Goal: Information Seeking & Learning: Check status

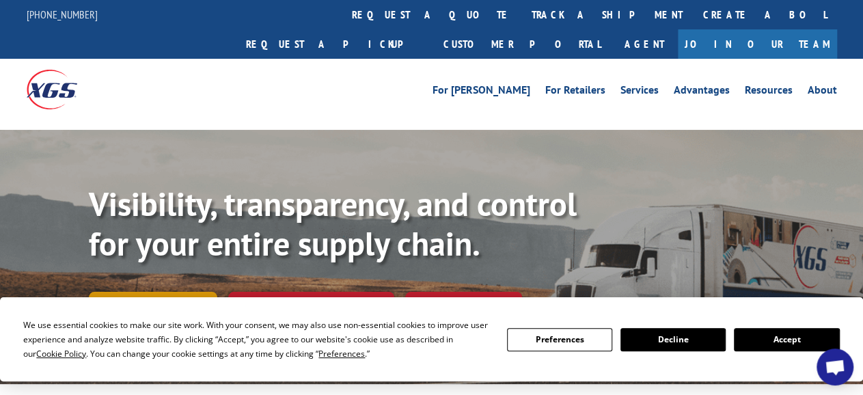
click at [198, 292] on link "Track shipment" at bounding box center [153, 306] width 129 height 29
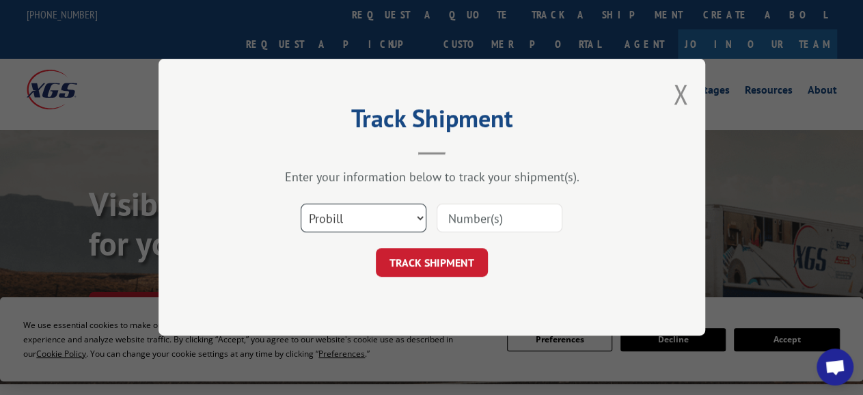
click at [301, 204] on select "Select category... Probill BOL PO" at bounding box center [364, 218] width 126 height 29
select select "bol"
click option "BOL" at bounding box center [0, 0] width 0 height 0
click at [486, 212] on input at bounding box center [500, 218] width 126 height 29
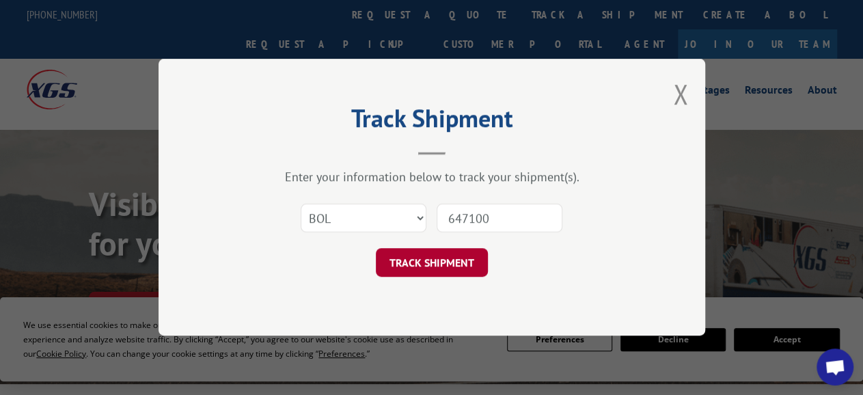
type input "647100"
click at [434, 258] on button "TRACK SHIPMENT" at bounding box center [432, 263] width 112 height 29
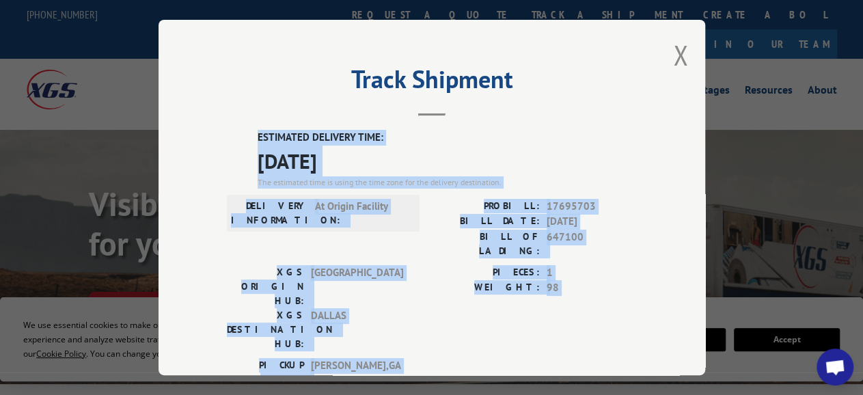
drag, startPoint x: 238, startPoint y: 120, endPoint x: 513, endPoint y: 248, distance: 303.1
click at [418, 315] on div "Track Shipment ESTIMATED DELIVERY TIME: [DATE] The estimated time is using the …" at bounding box center [432, 197] width 547 height 355
copy div "ESTIMATED DELIVERY TIME: [DATE] The estimated time is using the time zone for t…"
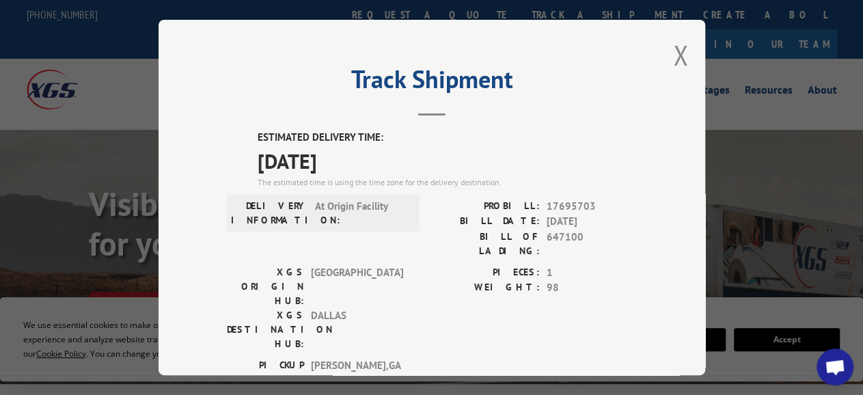
click at [677, 53] on div "Track Shipment ESTIMATED DELIVERY TIME: [DATE] The estimated time is using the …" at bounding box center [432, 197] width 547 height 355
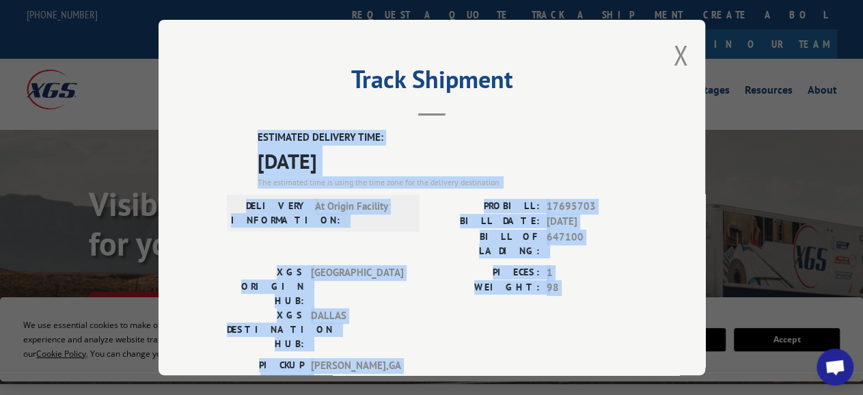
drag, startPoint x: 239, startPoint y: 121, endPoint x: 412, endPoint y: 330, distance: 271.9
click at [412, 330] on div "Track Shipment ESTIMATED DELIVERY TIME: [DATE] The estimated time is using the …" at bounding box center [432, 197] width 547 height 355
copy div "ESTIMATED DELIVERY TIME: [DATE] The estimated time is using the time zone for t…"
click at [673, 51] on button "Close modal" at bounding box center [680, 55] width 15 height 36
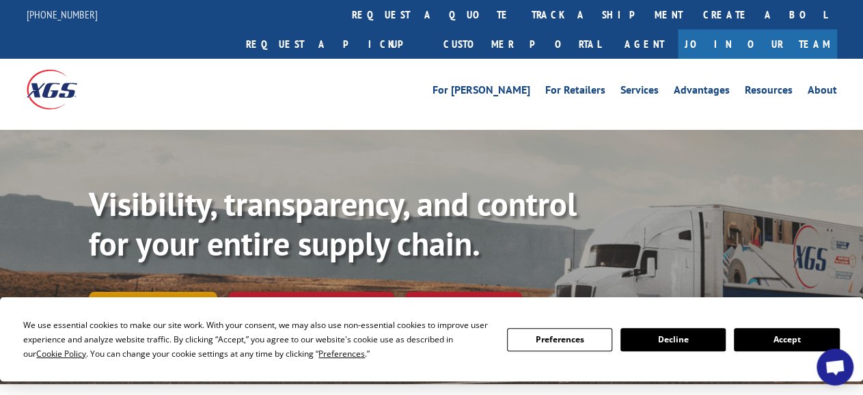
click at [176, 292] on link "Track shipment" at bounding box center [153, 306] width 129 height 29
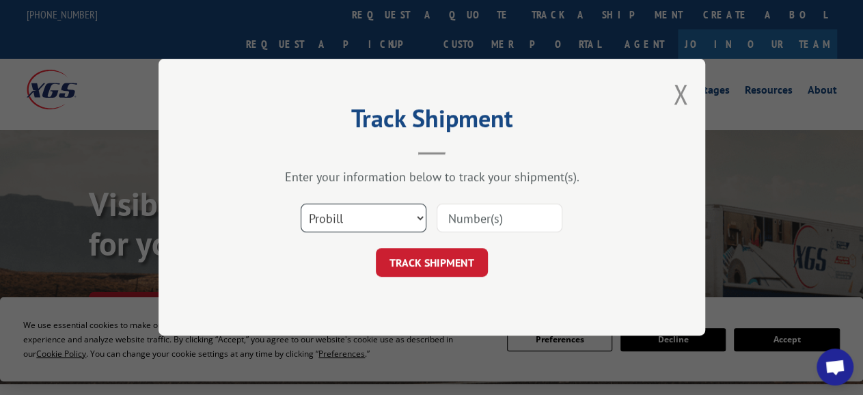
click at [301, 204] on select "Select category... Probill BOL PO" at bounding box center [364, 218] width 126 height 29
select select "bol"
click option "BOL" at bounding box center [0, 0] width 0 height 0
click at [466, 217] on input at bounding box center [500, 218] width 126 height 29
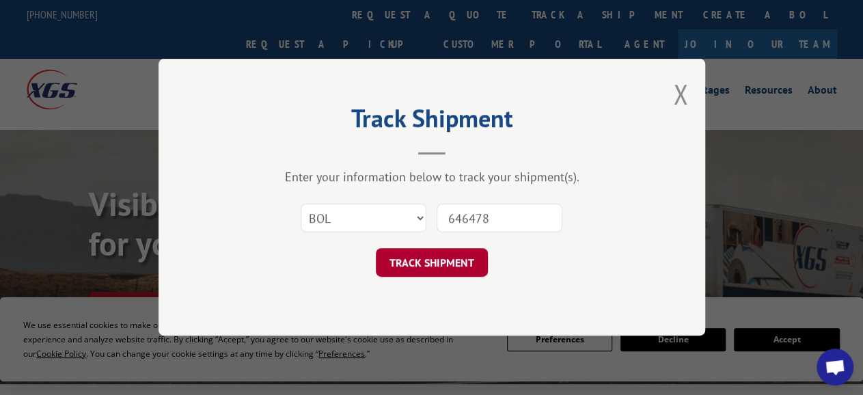
type input "646478"
click at [436, 256] on button "TRACK SHIPMENT" at bounding box center [432, 263] width 112 height 29
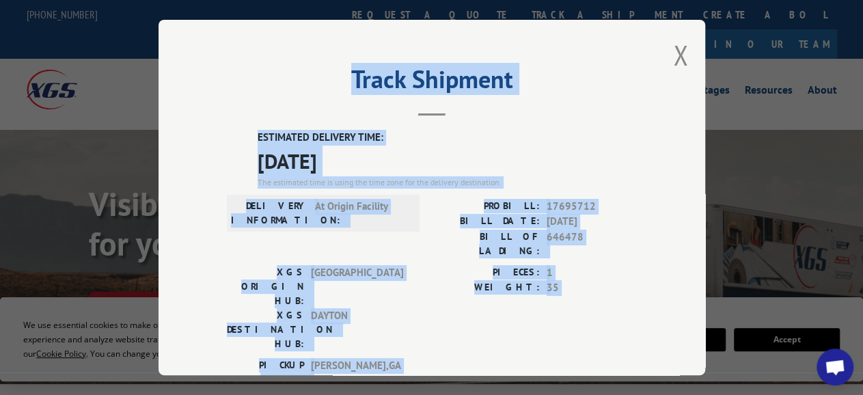
drag, startPoint x: 233, startPoint y: 89, endPoint x: 518, endPoint y: 268, distance: 336.1
click at [413, 312] on div "Track Shipment ESTIMATED DELIVERY TIME: 10/15/2025 The estimated time is using …" at bounding box center [432, 197] width 547 height 355
copy div "Track Shipment ESTIMATED DELIVERY TIME: 10/15/2025 The estimated time is using …"
click at [673, 52] on button "Close modal" at bounding box center [680, 55] width 15 height 36
